Goal: Entertainment & Leisure: Consume media (video, audio)

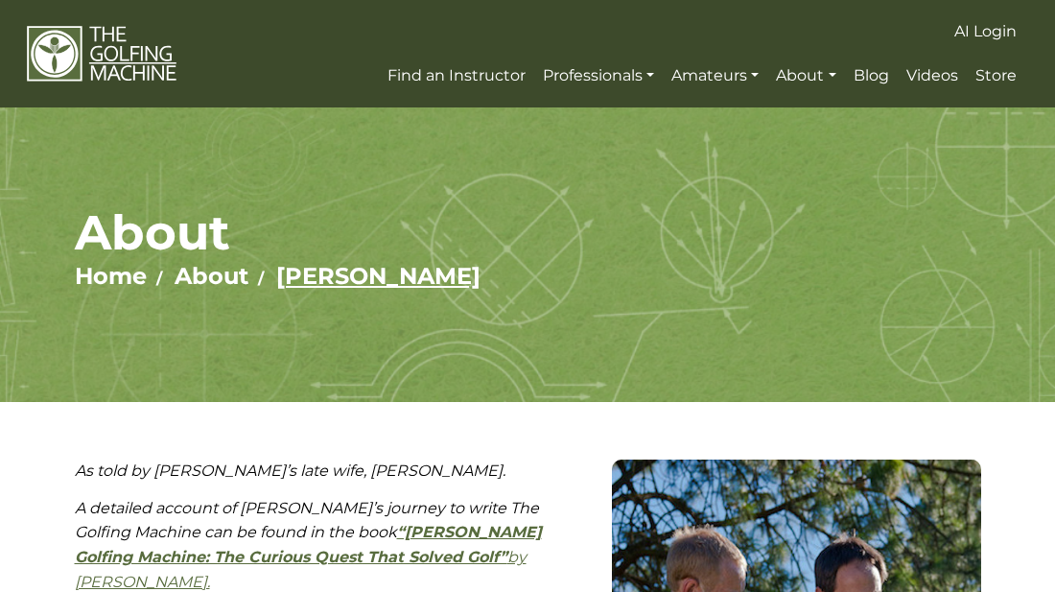
click at [298, 281] on link "[PERSON_NAME]" at bounding box center [378, 276] width 204 height 28
click at [312, 279] on link "[PERSON_NAME]" at bounding box center [378, 276] width 204 height 28
click at [942, 77] on span "Videos" at bounding box center [933, 75] width 52 height 18
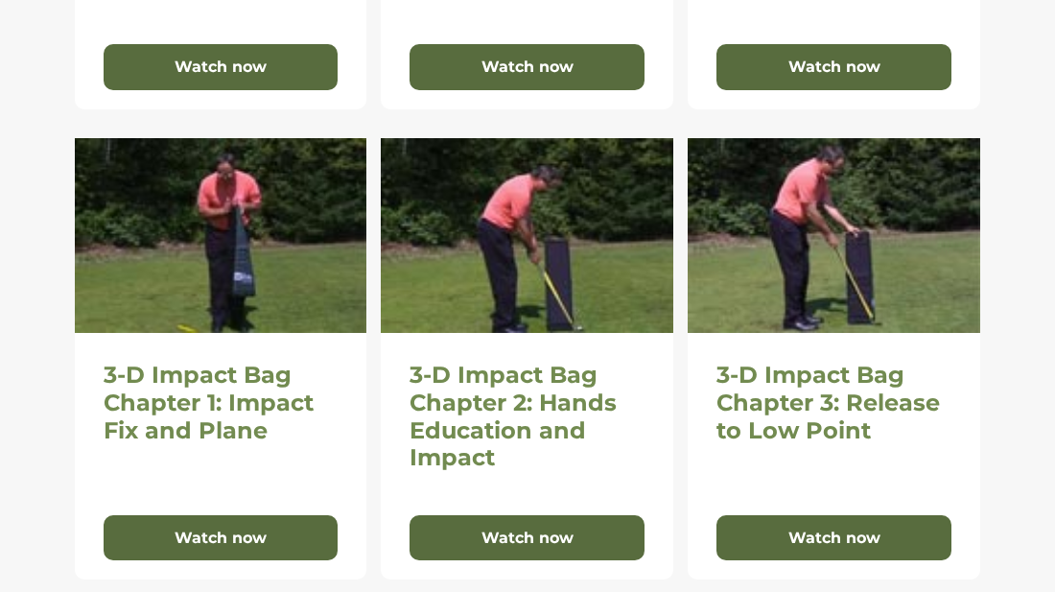
scroll to position [768, 0]
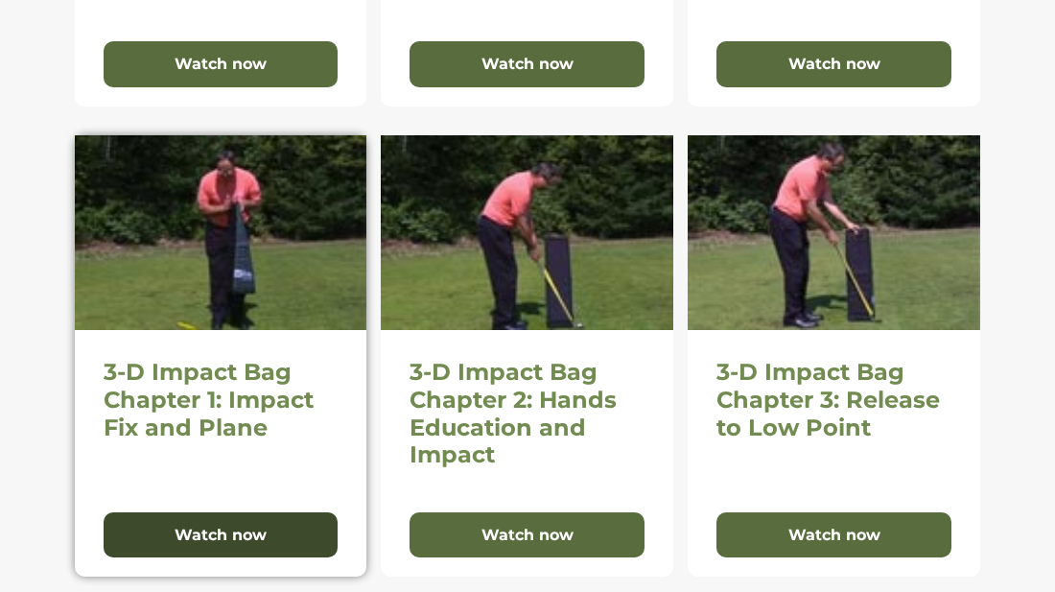
click at [224, 534] on button "Watch now" at bounding box center [221, 535] width 235 height 46
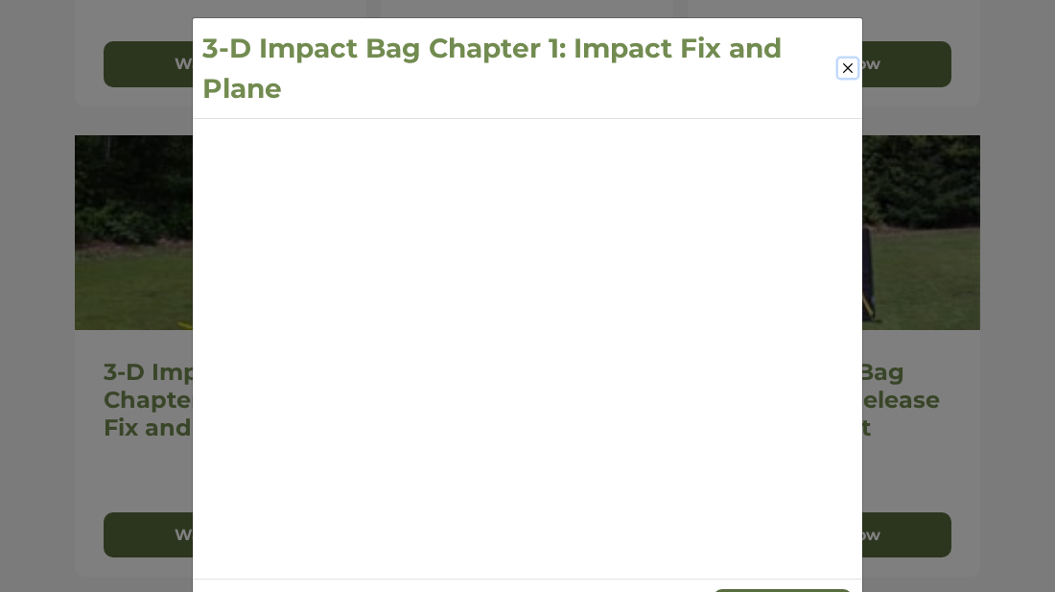
click at [849, 65] on button "Close" at bounding box center [848, 68] width 19 height 19
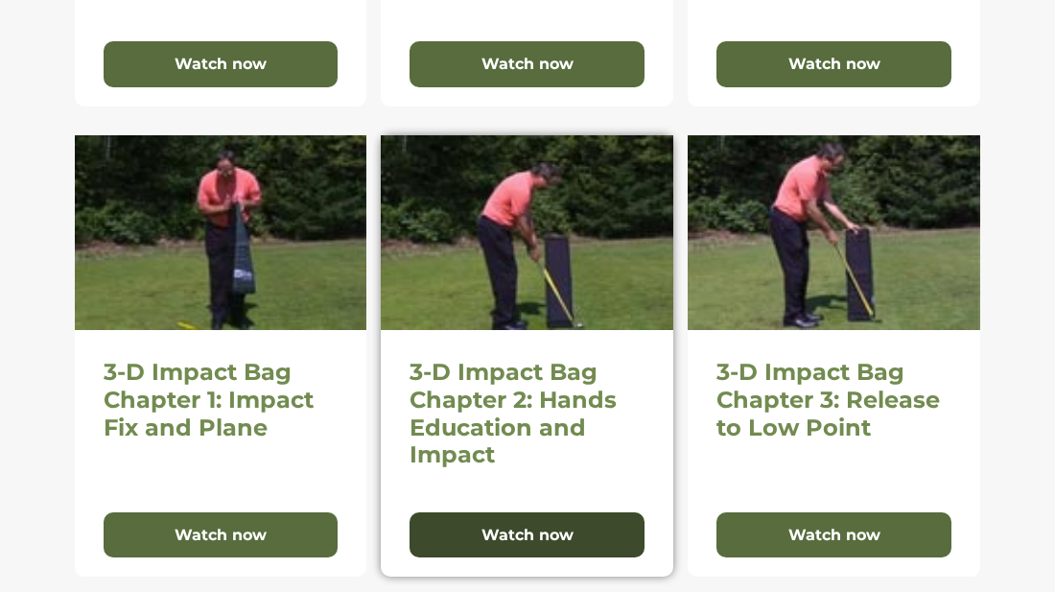
click at [512, 533] on button "Watch now" at bounding box center [527, 535] width 235 height 46
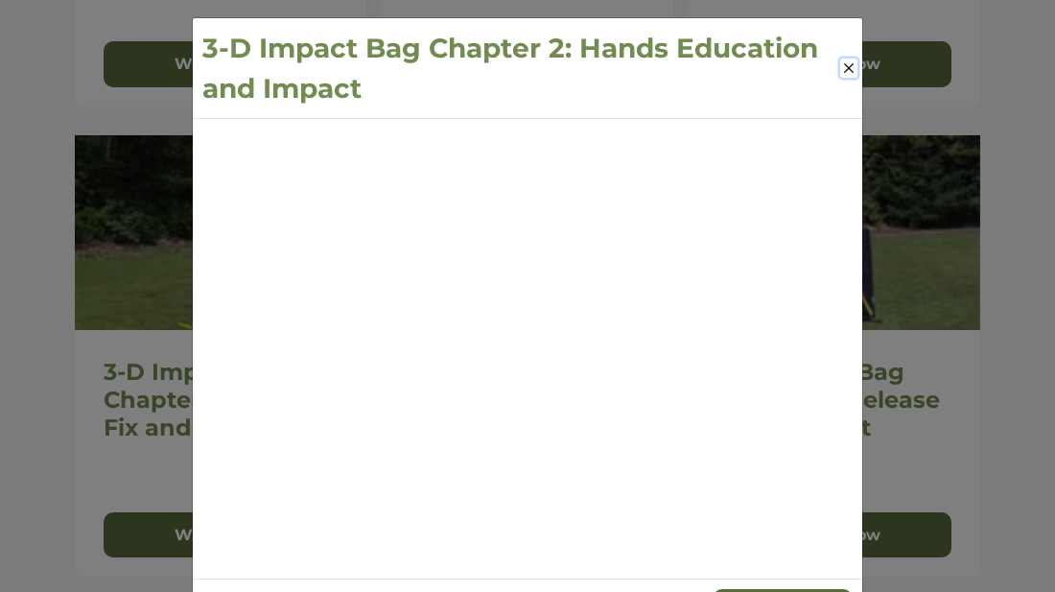
click at [852, 69] on button "Close" at bounding box center [849, 68] width 17 height 19
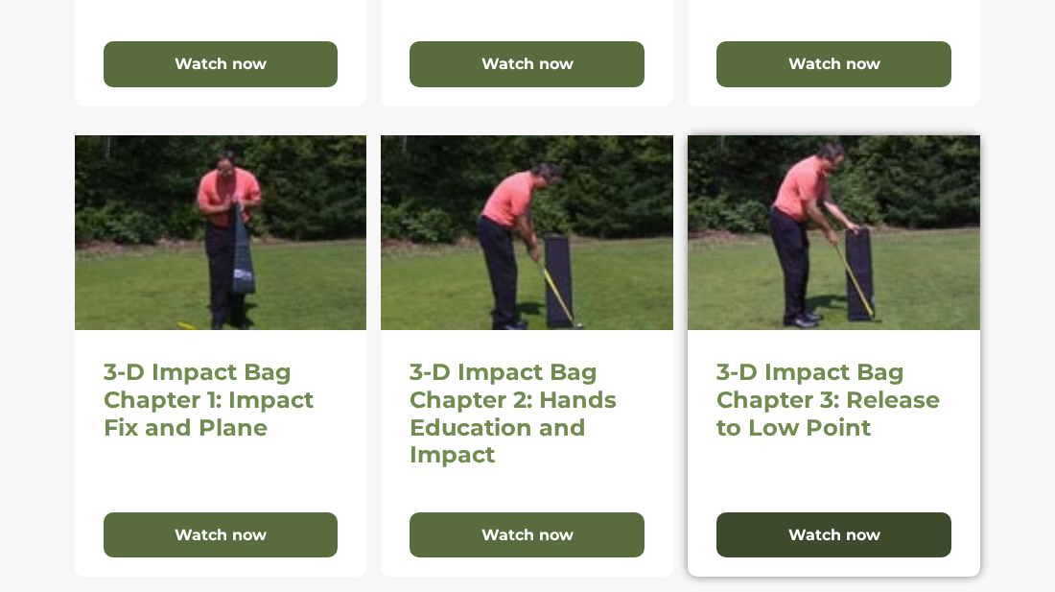
click at [822, 532] on button "Watch now" at bounding box center [834, 535] width 235 height 46
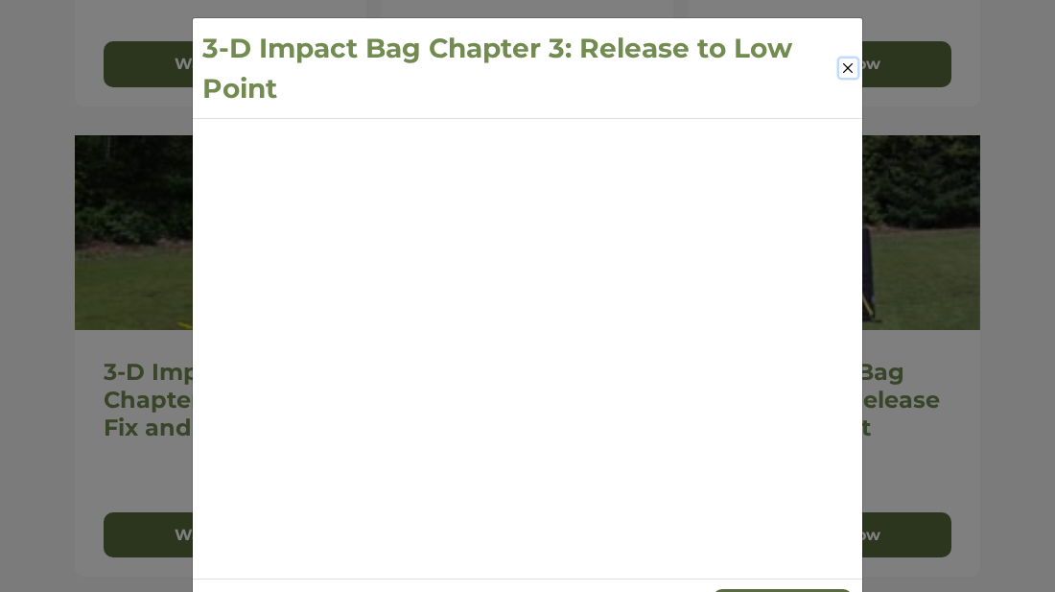
click at [847, 65] on button "Close" at bounding box center [849, 68] width 18 height 19
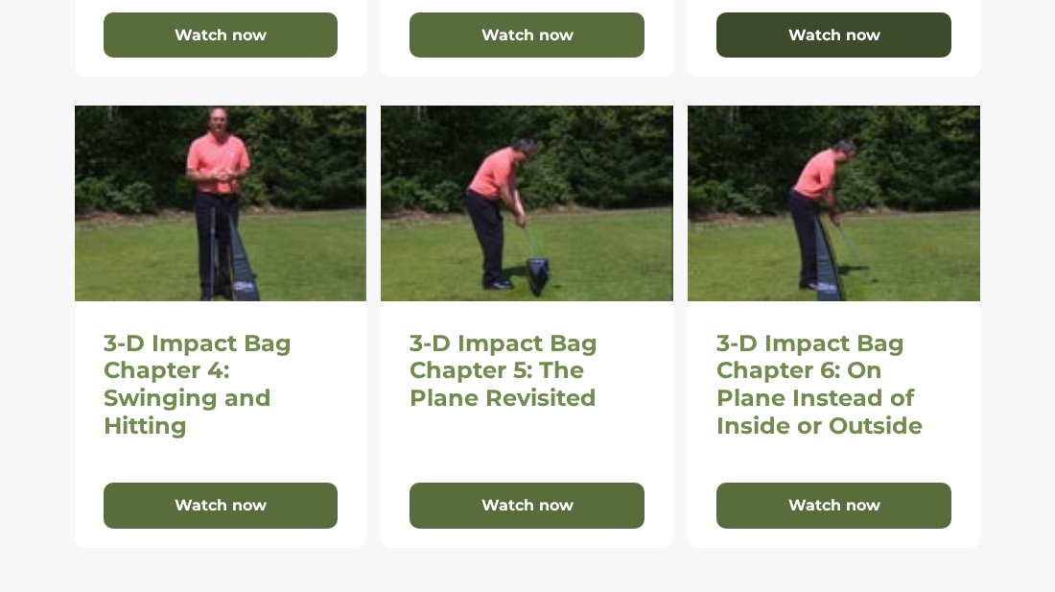
scroll to position [1267, 0]
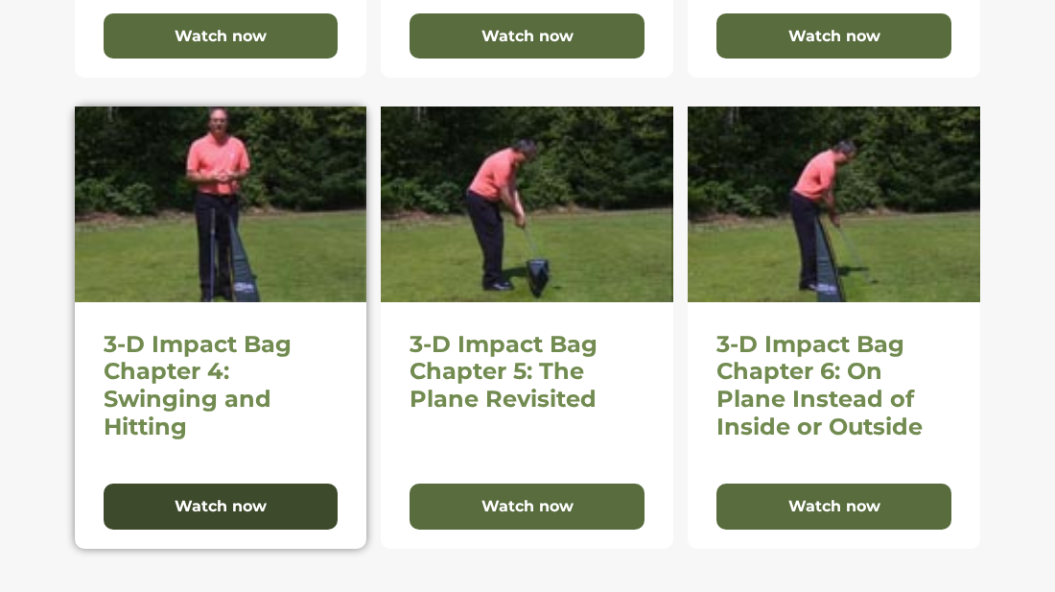
click at [206, 502] on button "Watch now" at bounding box center [221, 507] width 235 height 46
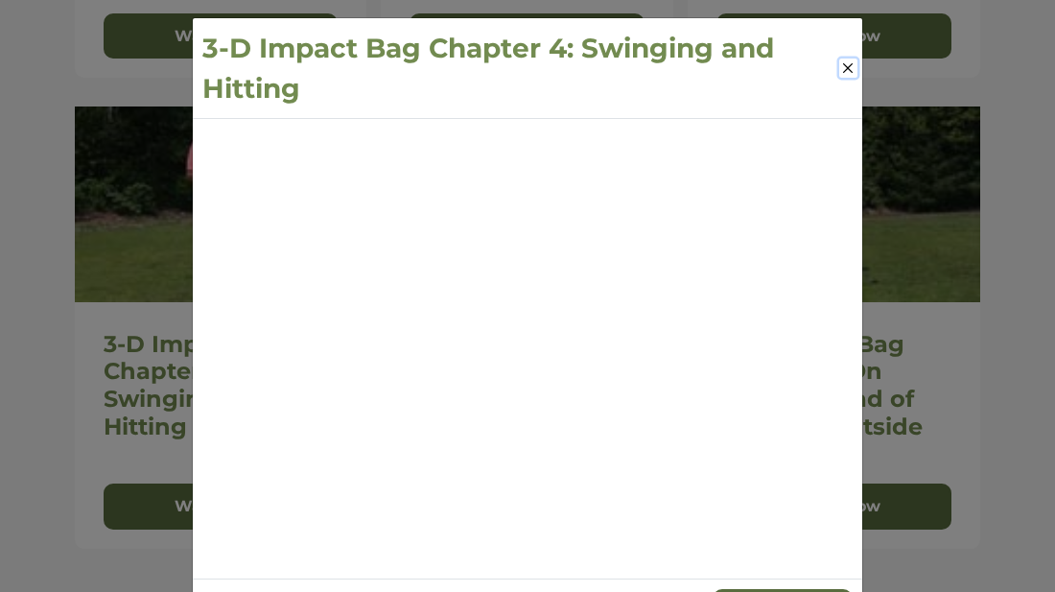
click at [848, 67] on button "Close" at bounding box center [849, 68] width 18 height 19
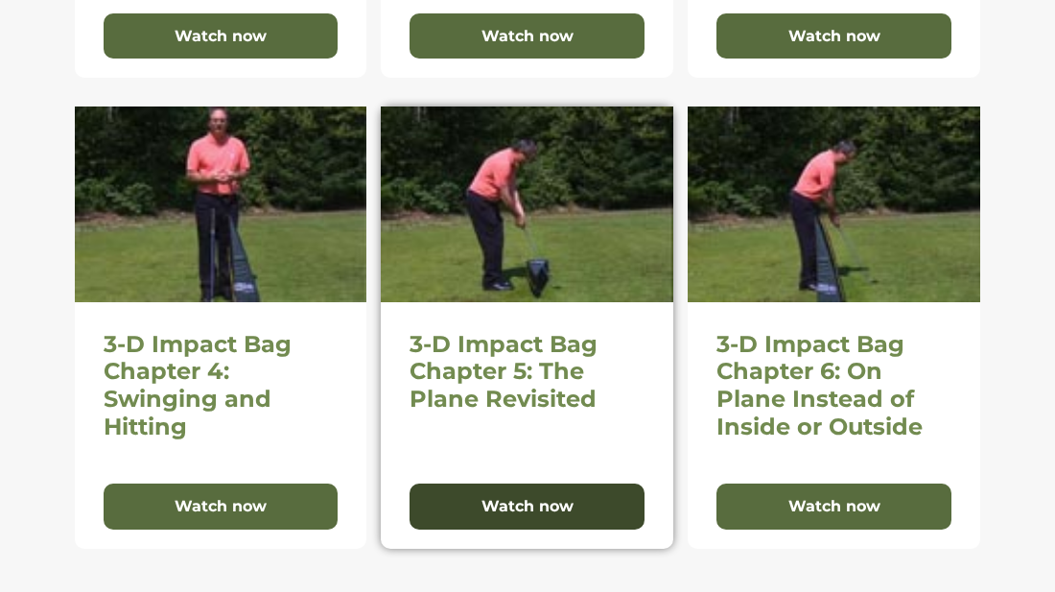
click at [536, 506] on button "Watch now" at bounding box center [527, 507] width 235 height 46
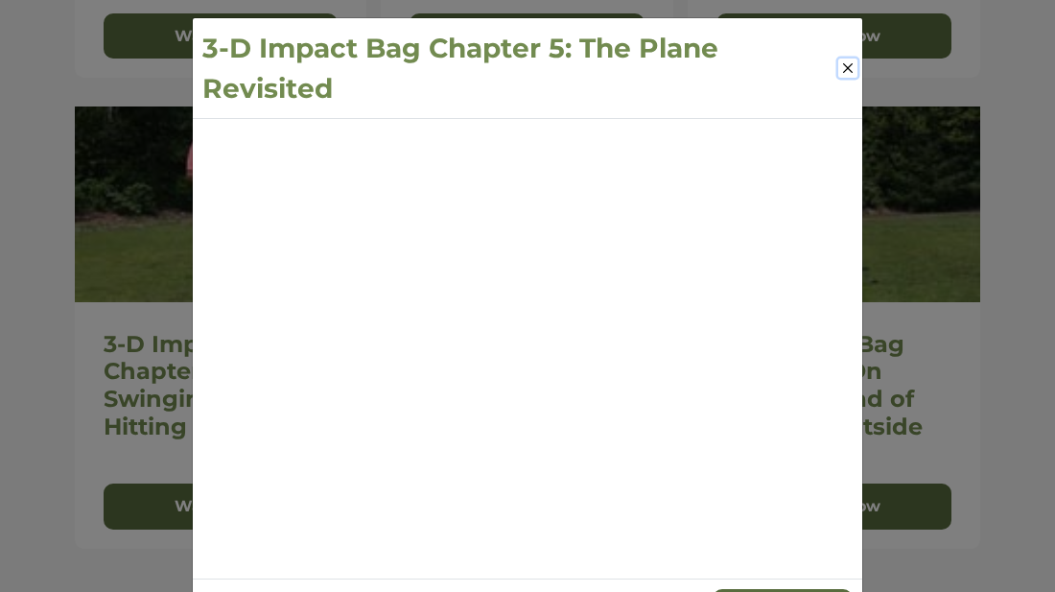
click at [849, 66] on button "Close" at bounding box center [848, 68] width 19 height 19
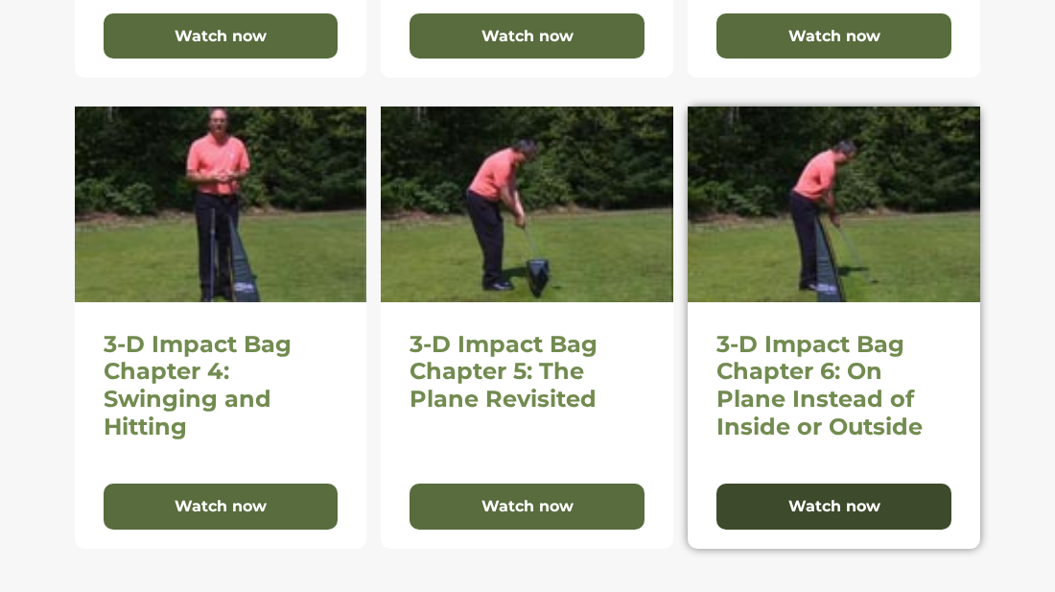
click at [809, 499] on button "Watch now" at bounding box center [834, 507] width 235 height 46
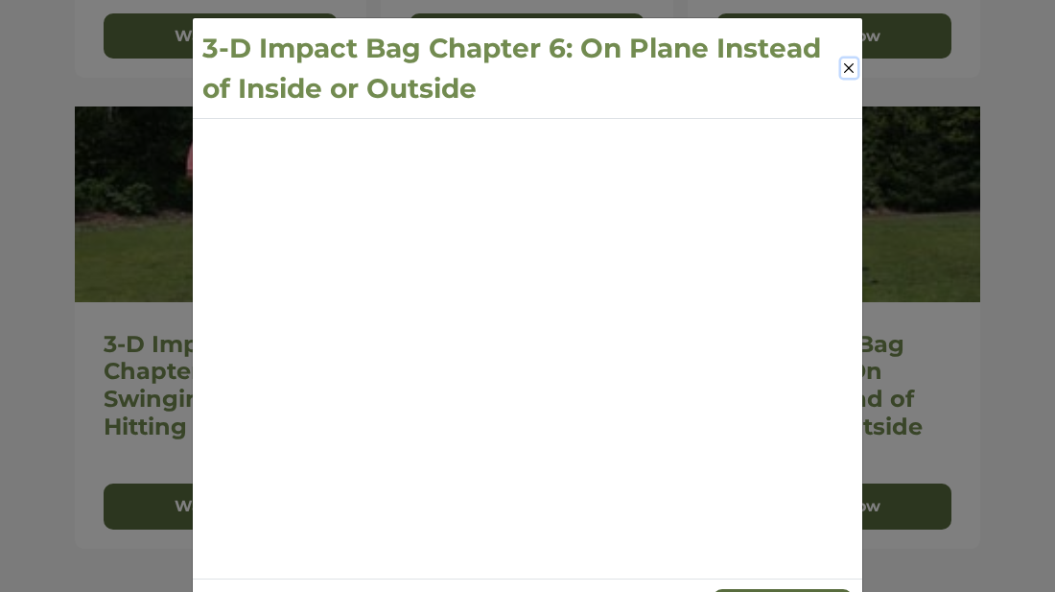
click at [847, 64] on button "Close" at bounding box center [849, 68] width 16 height 19
